Goal: Complete application form

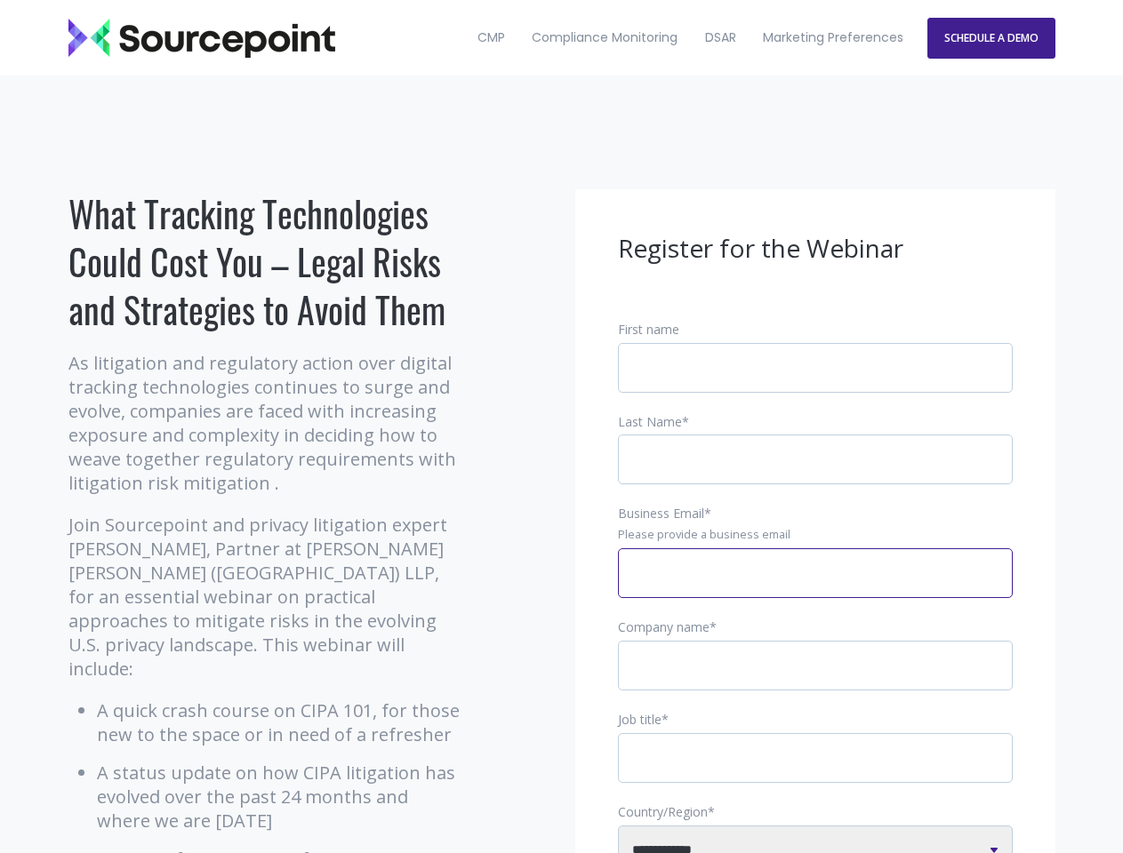
click at [815, 587] on input "Business Email *" at bounding box center [815, 573] width 395 height 50
